Goal: Task Accomplishment & Management: Complete application form

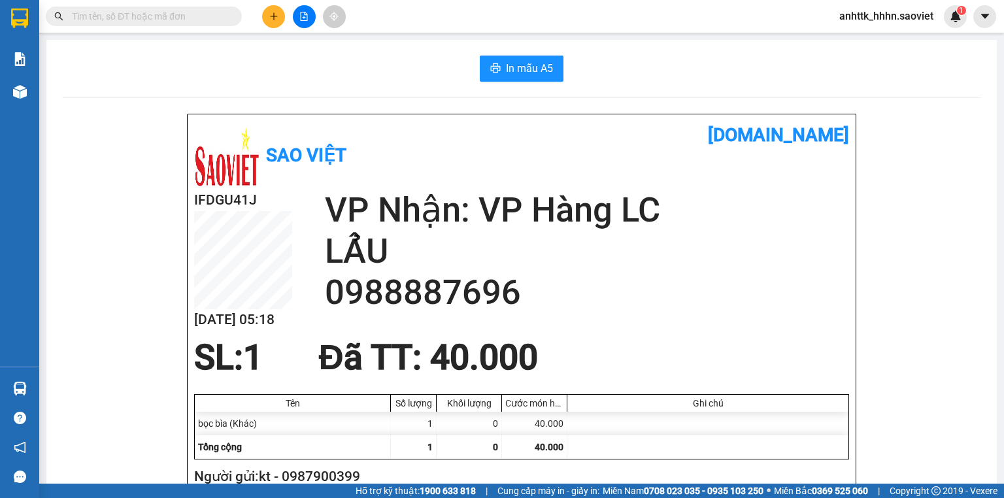
click at [879, 18] on span "anhttk_hhhn.saoviet" at bounding box center [886, 16] width 115 height 16
click at [868, 39] on span "Đăng xuất" at bounding box center [892, 40] width 88 height 14
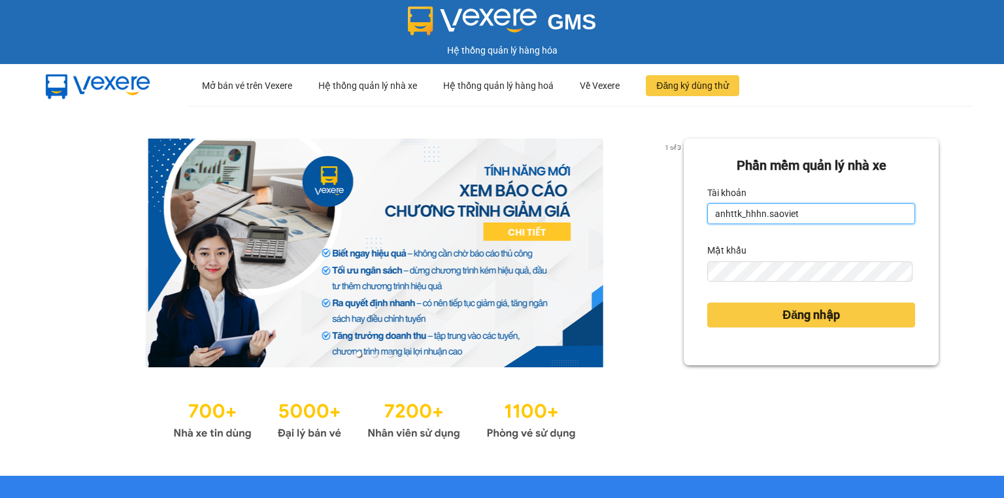
click at [798, 209] on input "anhttk_hhhn.saoviet" at bounding box center [811, 213] width 208 height 21
type input "hoant_hhhn.saoviet"
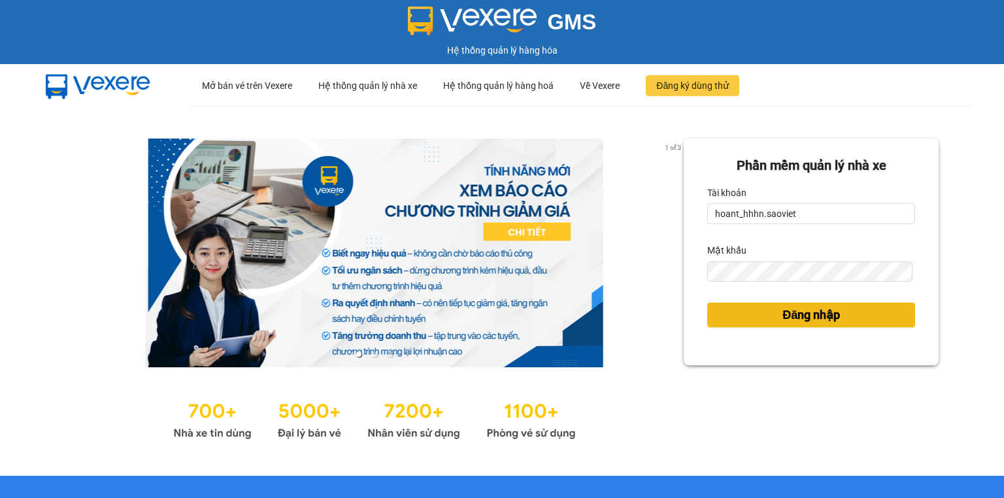
click at [752, 310] on button "Đăng nhập" at bounding box center [811, 315] width 208 height 25
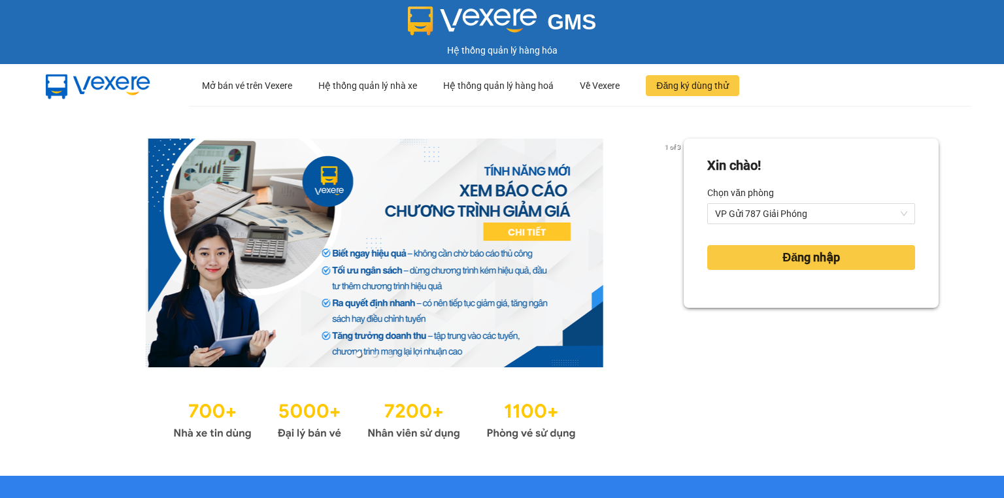
click at [762, 310] on div "Xin chào! Chọn văn phòng VP Gửi 787 Giải Phóng Đăng nhập" at bounding box center [811, 291] width 255 height 305
click at [759, 260] on button "Đăng nhập" at bounding box center [811, 257] width 208 height 25
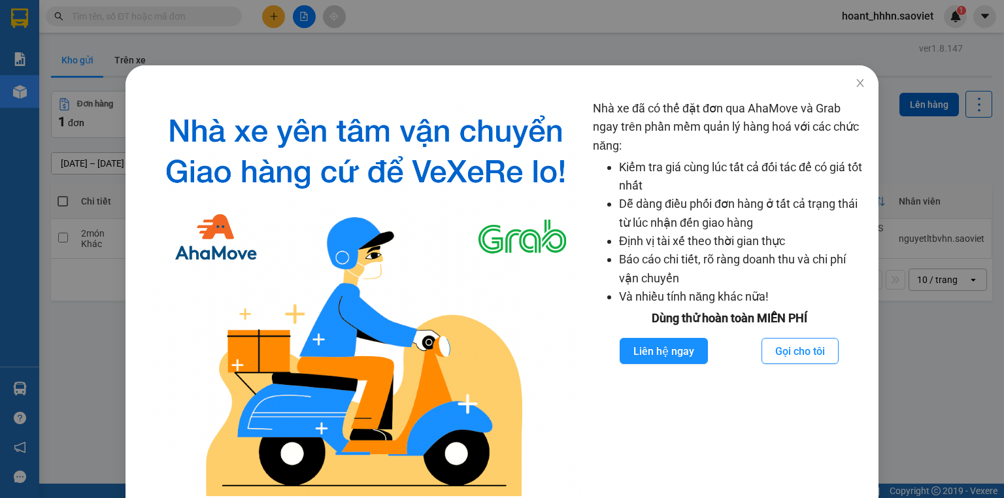
drag, startPoint x: 922, startPoint y: 161, endPoint x: 852, endPoint y: 164, distance: 69.3
click at [919, 163] on div "Nhà xe đã có thể đặt đơn qua AhaMove và Grab ngay trên phần mềm quản lý hàng ho…" at bounding box center [502, 249] width 1004 height 498
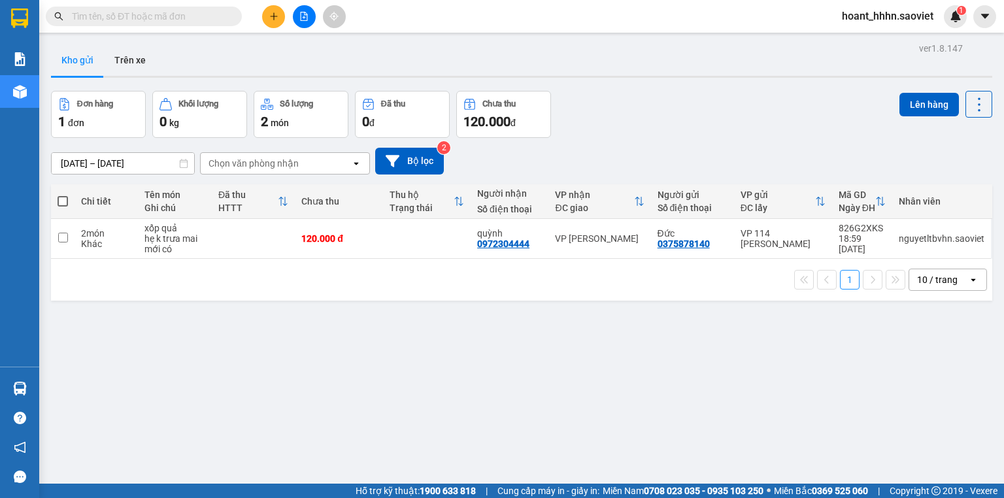
click at [278, 16] on icon "plus" at bounding box center [273, 16] width 9 height 9
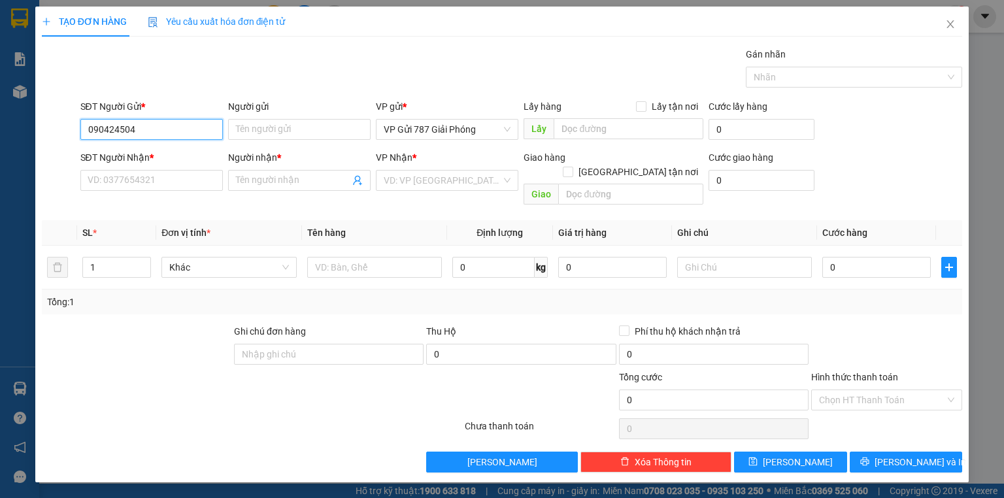
type input "0904245043"
click at [154, 153] on div "0904245043 - dat" at bounding box center [151, 155] width 127 height 14
type input "dat"
type input "0918302113"
type input "huong"
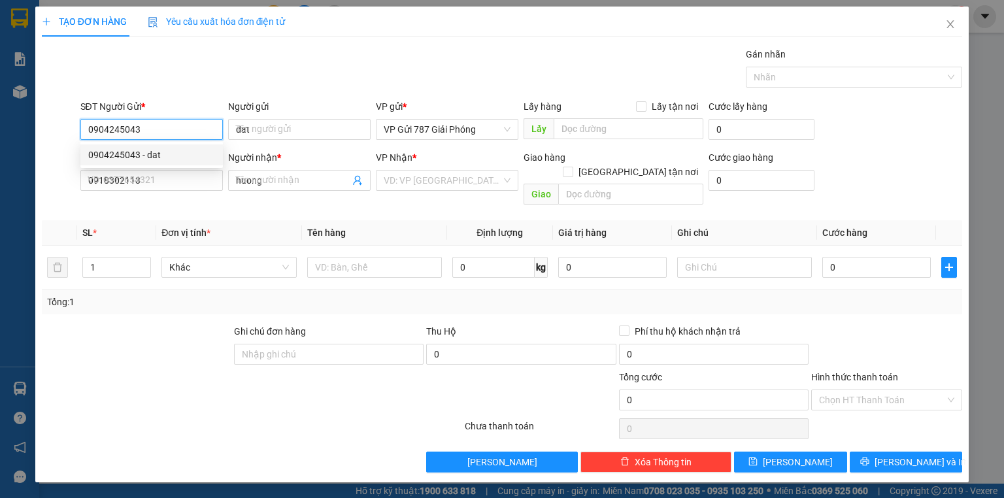
type input "KM 122"
type input "0904245043"
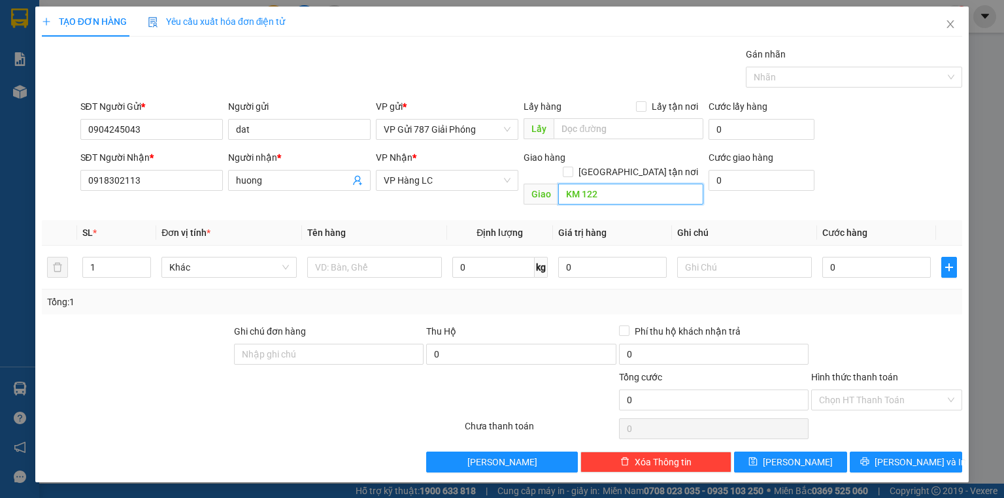
click at [648, 184] on input "KM 122" at bounding box center [630, 194] width 145 height 21
click at [119, 173] on input "0918302113" at bounding box center [151, 180] width 142 height 21
click at [120, 176] on input "0918302113" at bounding box center [151, 180] width 142 height 21
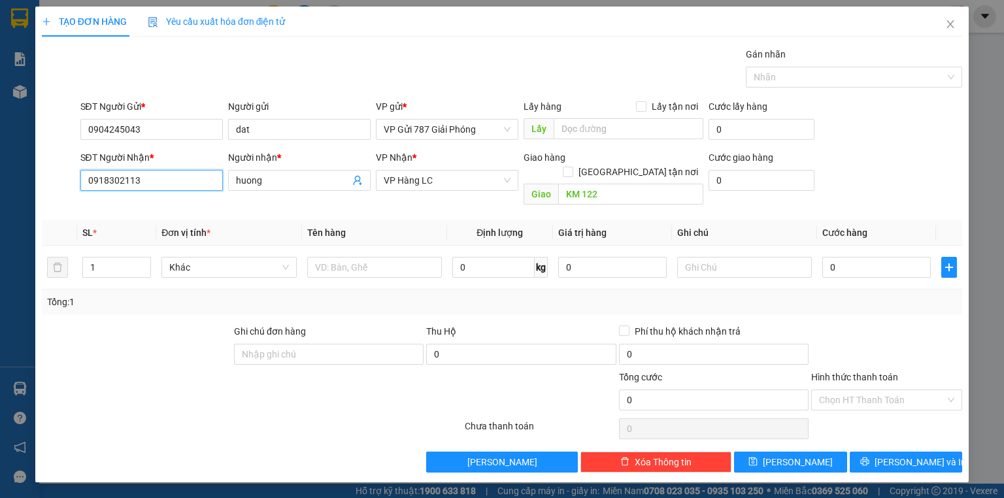
click at [120, 176] on input "0918302113" at bounding box center [151, 180] width 142 height 21
type input "0984211165"
click at [326, 182] on input "huong" at bounding box center [293, 180] width 114 height 14
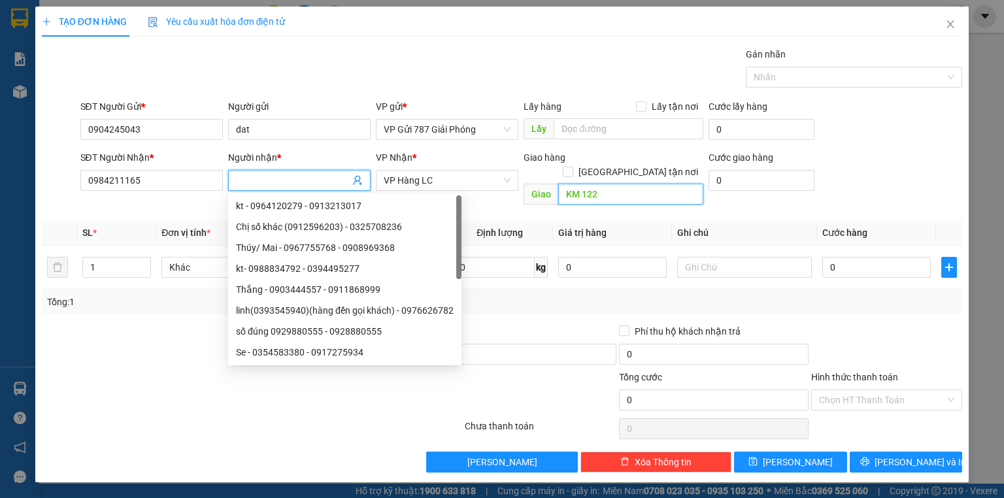
click at [609, 184] on input "KM 122" at bounding box center [630, 194] width 145 height 21
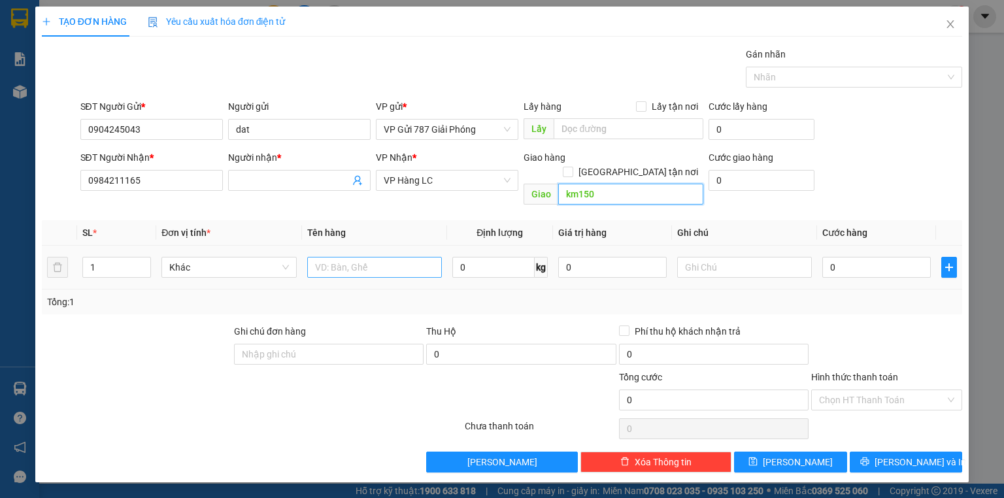
type input "km150"
click at [361, 257] on input "text" at bounding box center [374, 267] width 135 height 21
type input "hộp gốm sứ vỡ k chịu"
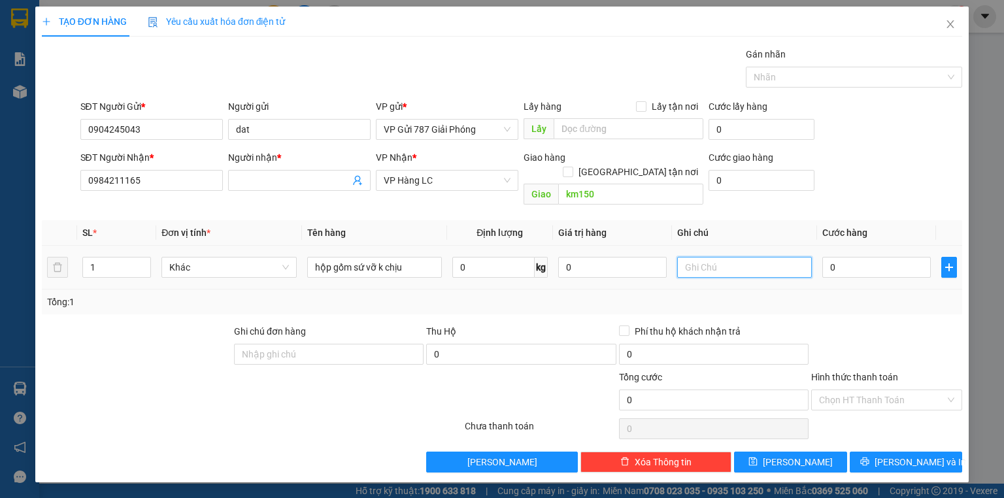
click at [756, 257] on input "text" at bounding box center [744, 267] width 135 height 21
type input "HÀNG GỐM SỨ NHẸ TAY GIÚP EM"
click at [894, 257] on input "0" at bounding box center [876, 267] width 109 height 21
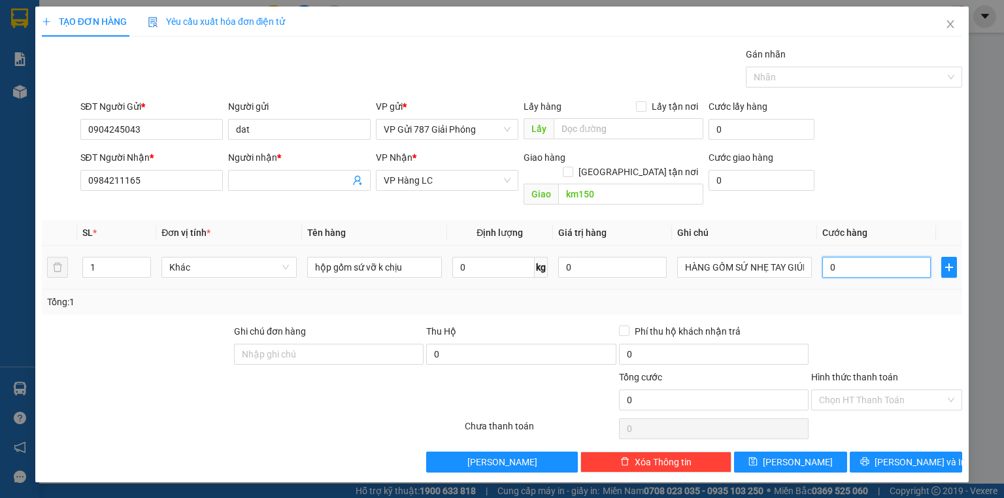
type input "5"
type input "50"
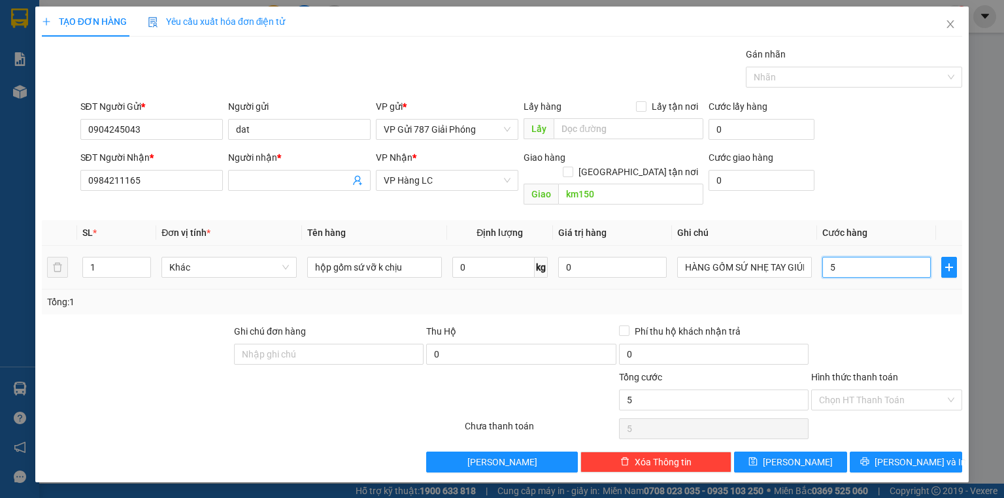
type input "50"
type input "50.000"
click at [909, 455] on span "[PERSON_NAME] và In" at bounding box center [921, 462] width 92 height 14
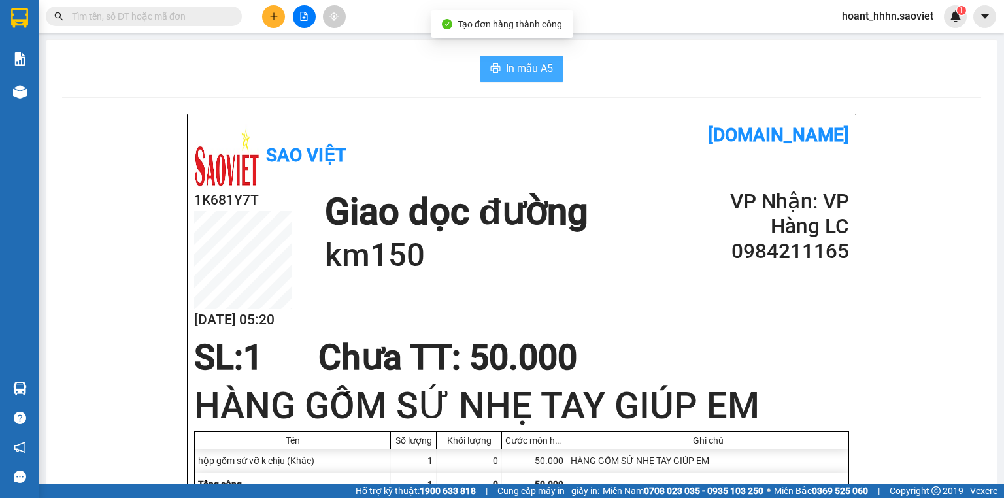
click at [535, 70] on span "In mẫu A5" at bounding box center [529, 68] width 47 height 16
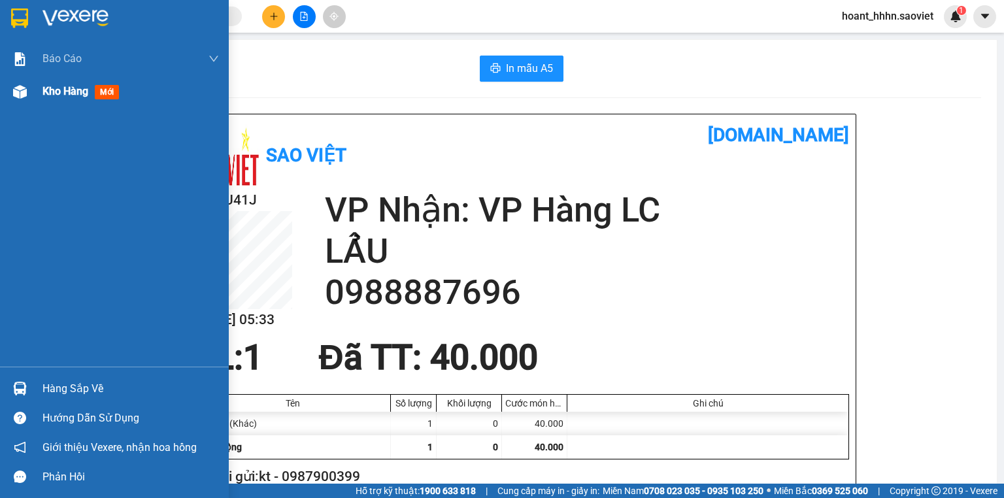
click at [68, 94] on span "Kho hàng" at bounding box center [65, 91] width 46 height 12
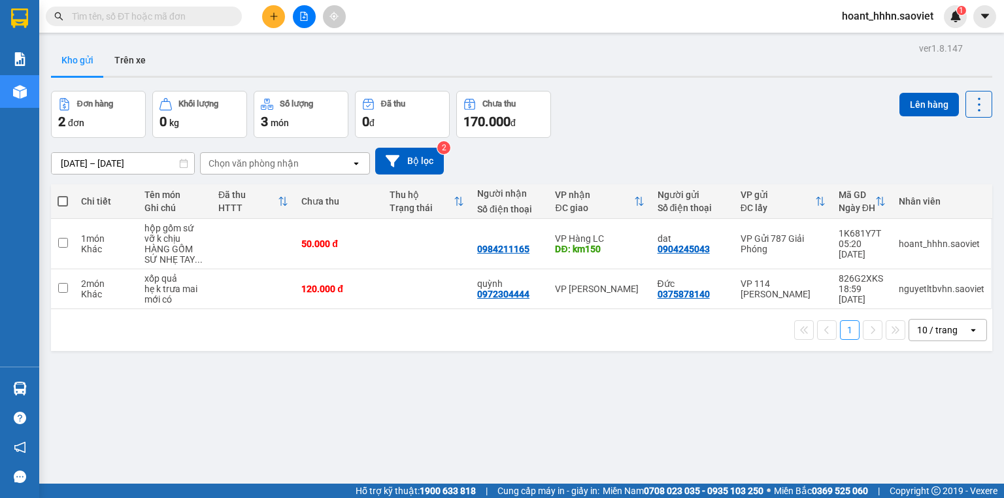
click at [205, 18] on input "text" at bounding box center [149, 16] width 154 height 14
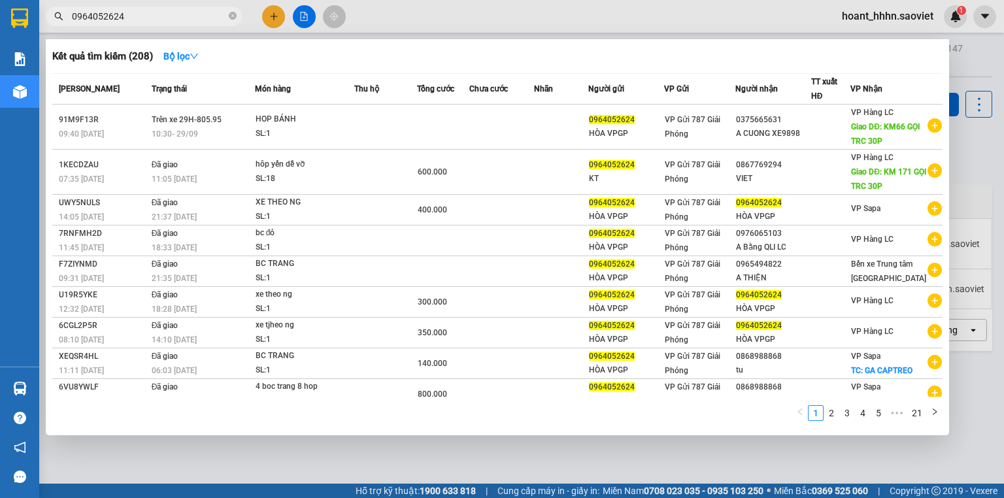
type input "0964052624"
click at [984, 141] on div at bounding box center [502, 249] width 1004 height 498
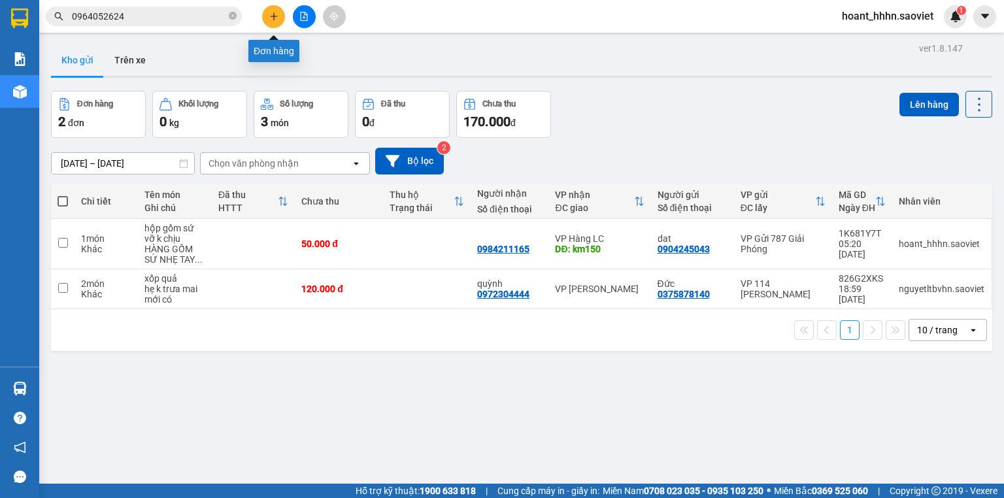
click at [277, 10] on button at bounding box center [273, 16] width 23 height 23
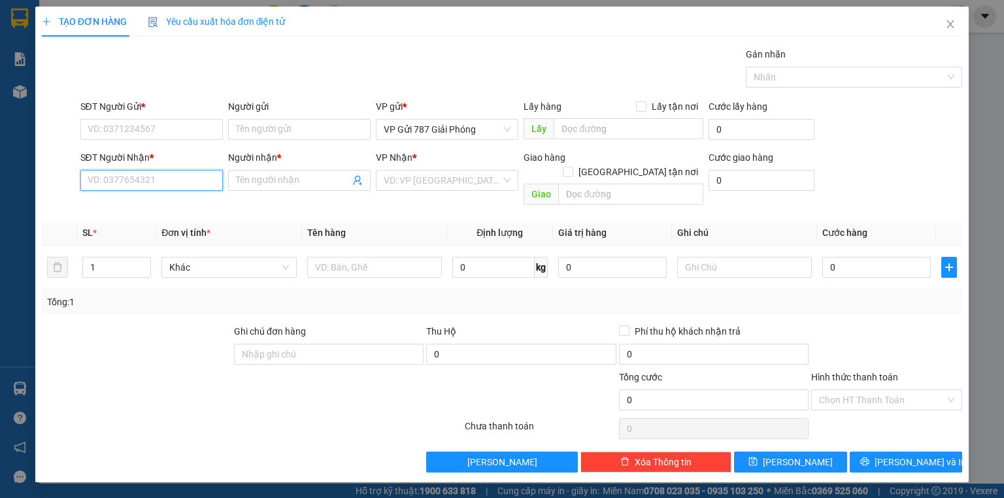
click at [152, 180] on input "SĐT Người Nhận *" at bounding box center [151, 180] width 142 height 21
type input "0869755222"
click at [246, 180] on input "Người nhận *" at bounding box center [293, 180] width 114 height 14
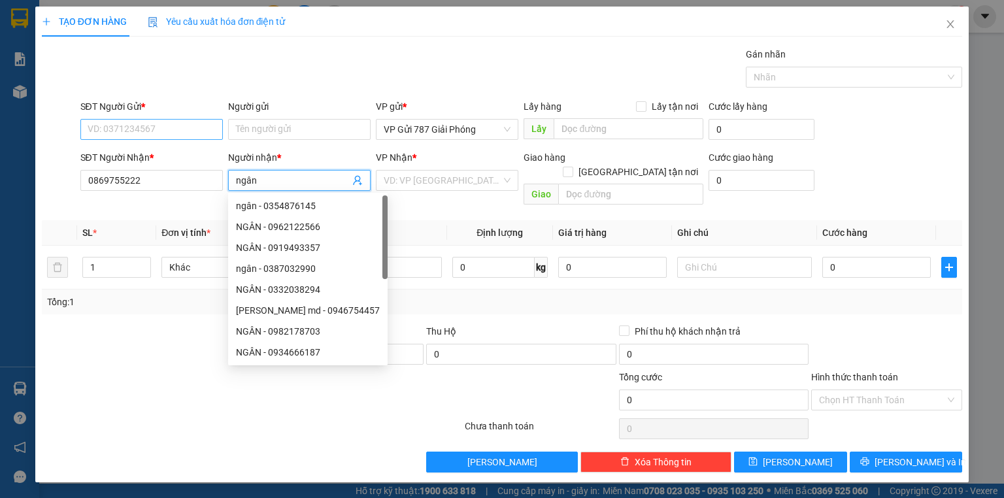
type input "ngân"
click at [161, 137] on input "SĐT Người Gửi *" at bounding box center [151, 129] width 142 height 21
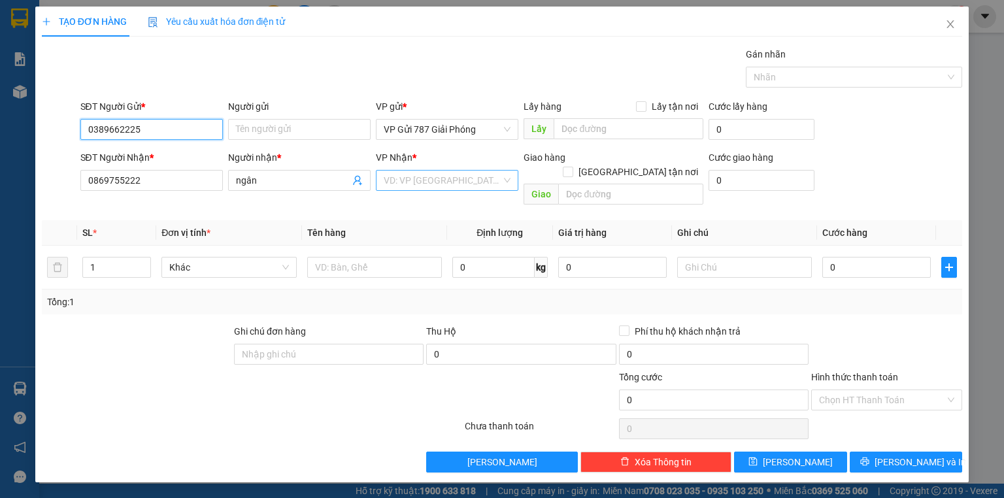
type input "0389662225"
click at [485, 189] on input "search" at bounding box center [443, 181] width 118 height 20
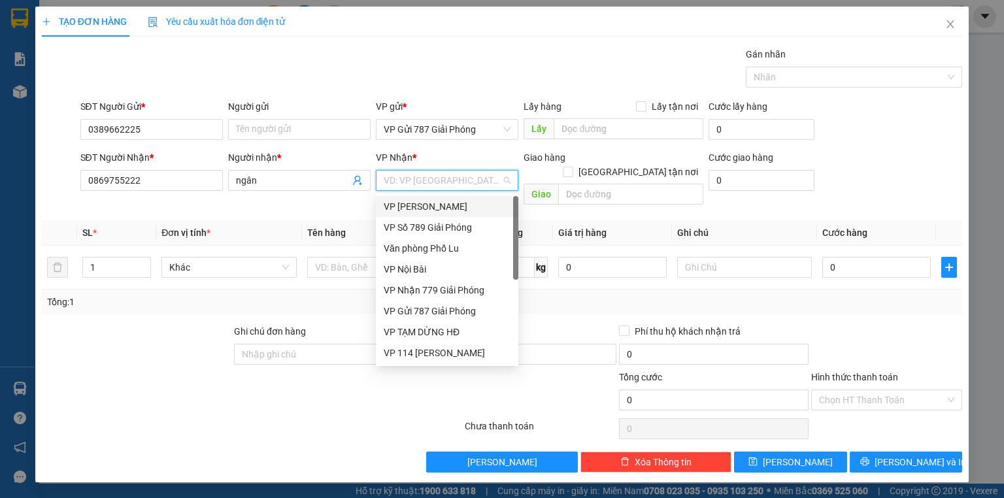
type input "c"
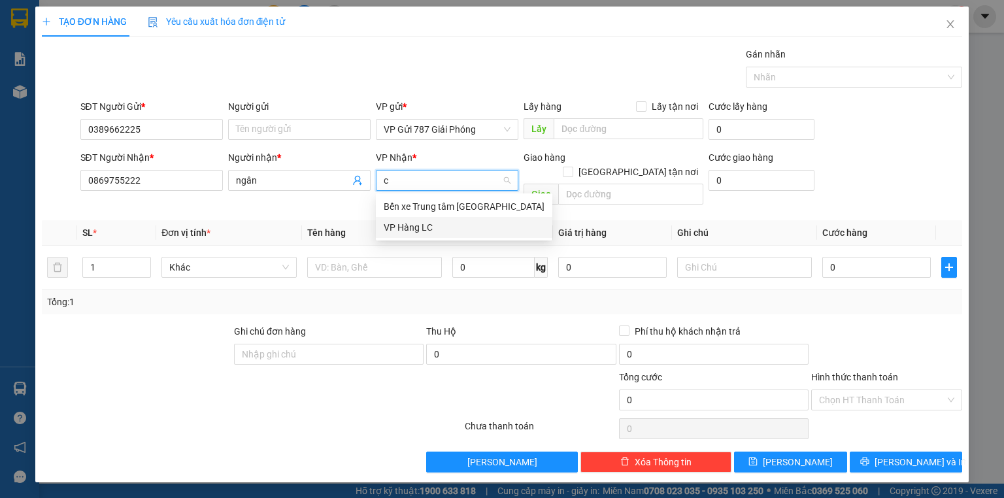
click at [403, 222] on div "VP Hàng LC" at bounding box center [464, 227] width 161 height 14
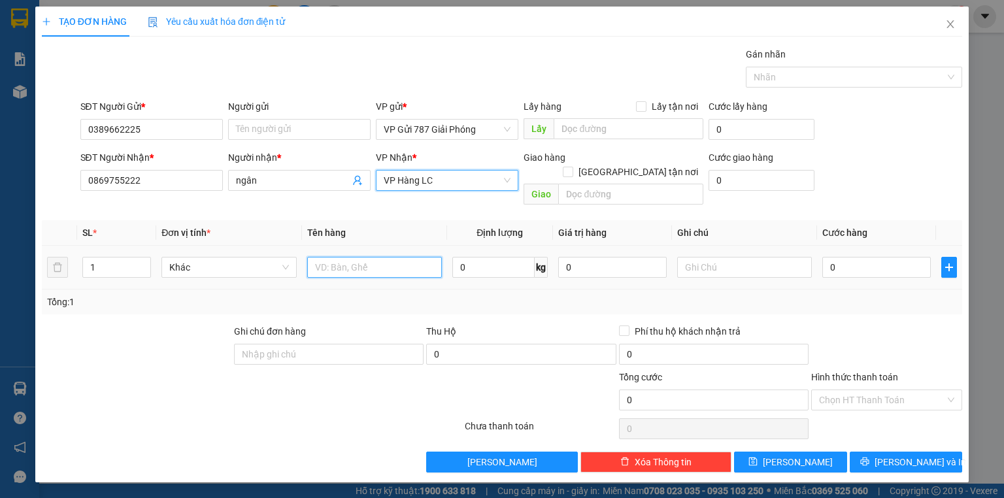
click at [379, 257] on input "text" at bounding box center [374, 267] width 135 height 21
type input "hop be"
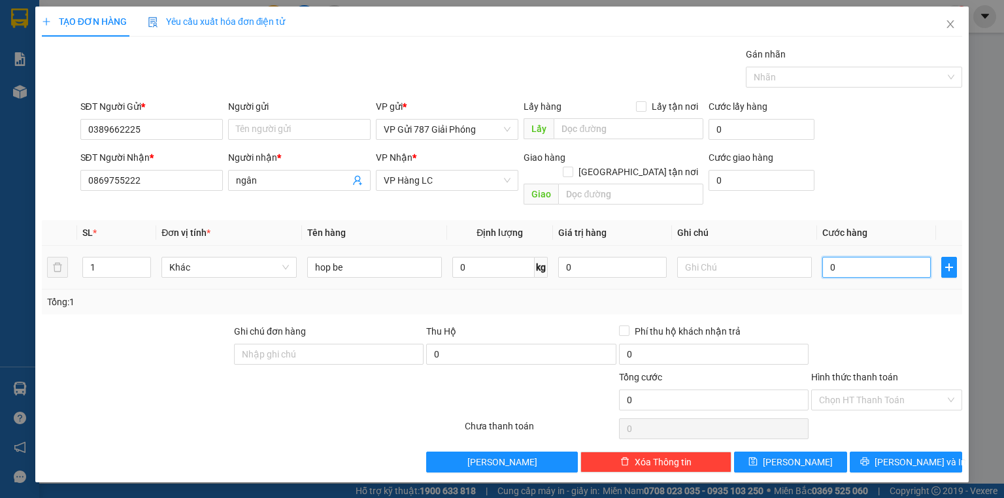
click at [894, 257] on input "0" at bounding box center [876, 267] width 109 height 21
type input "4"
type input "40"
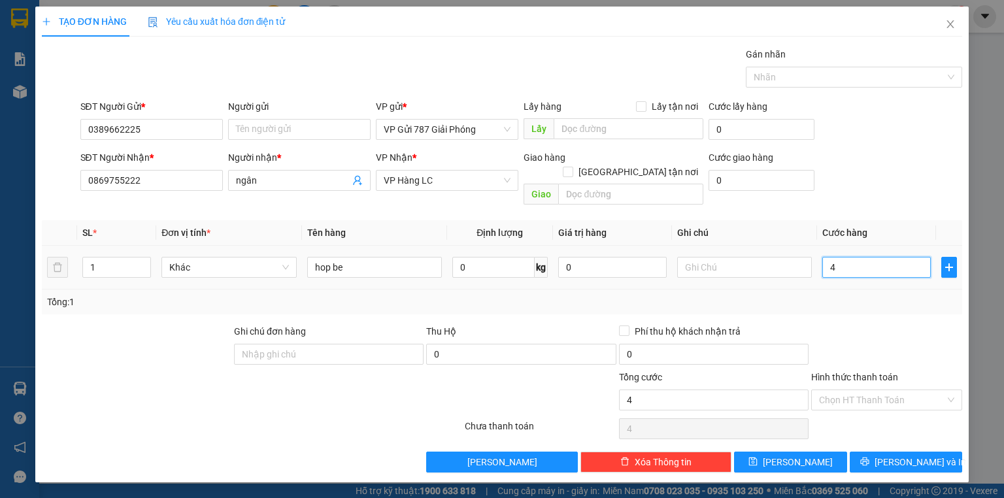
type input "40"
type input "40.000"
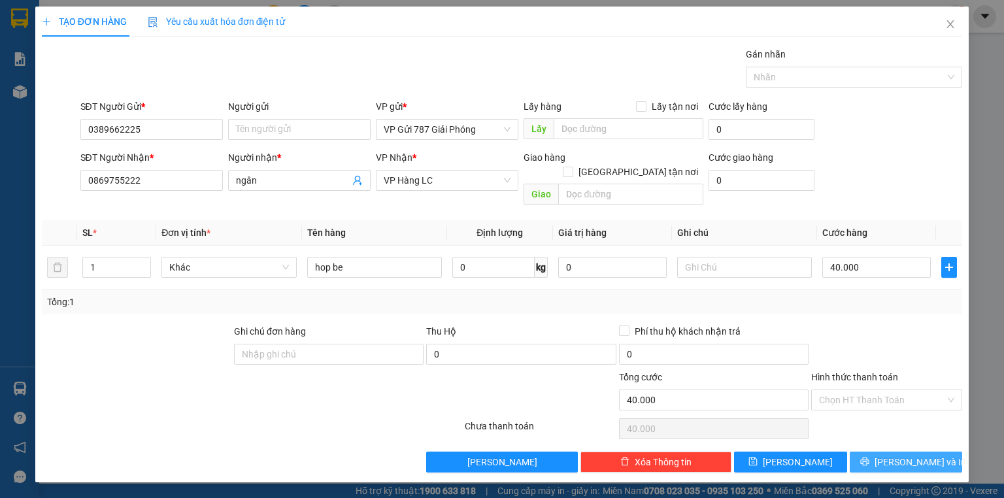
click at [923, 455] on span "[PERSON_NAME] và In" at bounding box center [921, 462] width 92 height 14
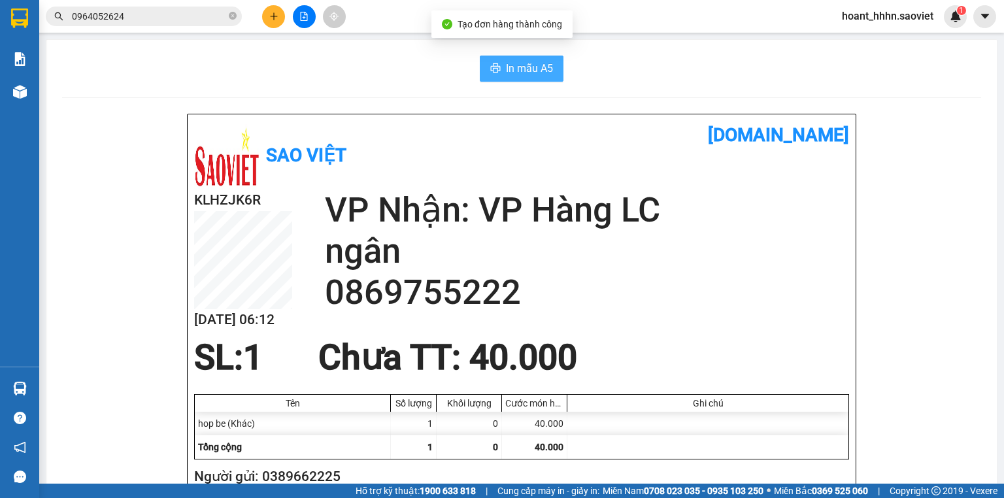
click at [520, 73] on span "In mẫu A5" at bounding box center [529, 68] width 47 height 16
